Goal: Complete application form

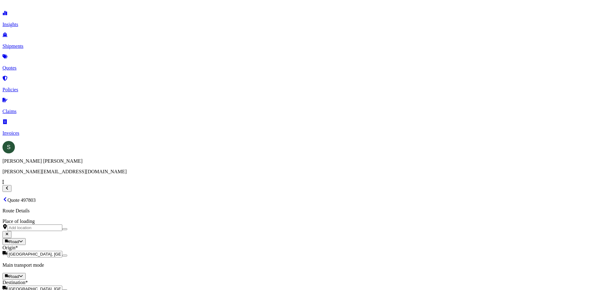
select select "Road"
select select "1"
click at [220, 82] on button at bounding box center [217, 80] width 10 height 10
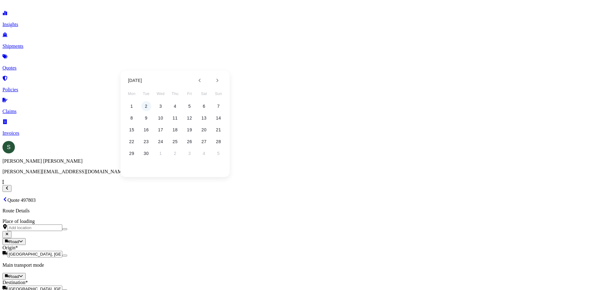
click at [147, 105] on button "2" at bounding box center [146, 106] width 10 height 10
type input "[DATE]"
click at [371, 82] on button at bounding box center [374, 80] width 10 height 10
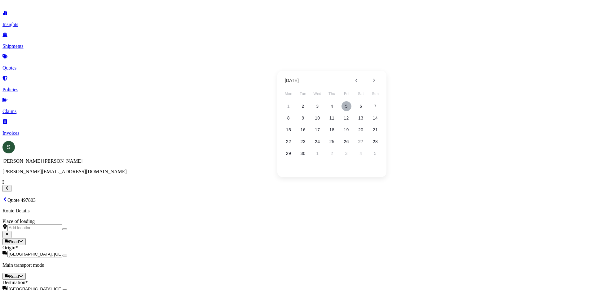
click at [347, 107] on button "5" at bounding box center [347, 106] width 10 height 10
type input "[DATE]"
